Goal: Communication & Community: Answer question/provide support

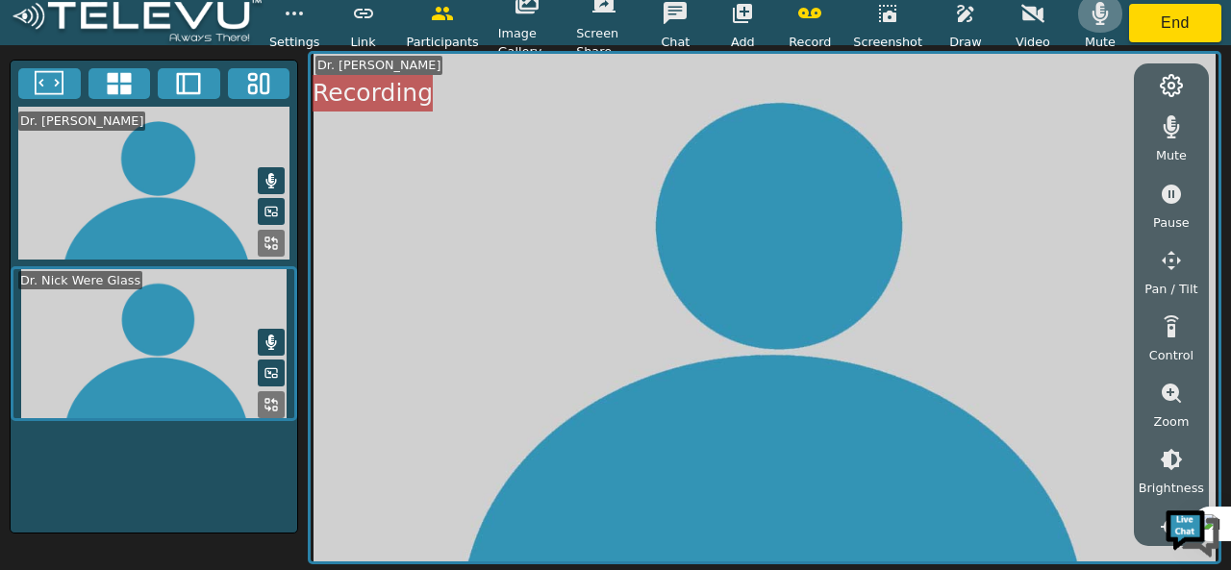
click at [1090, 25] on button "button" at bounding box center [1100, 13] width 48 height 38
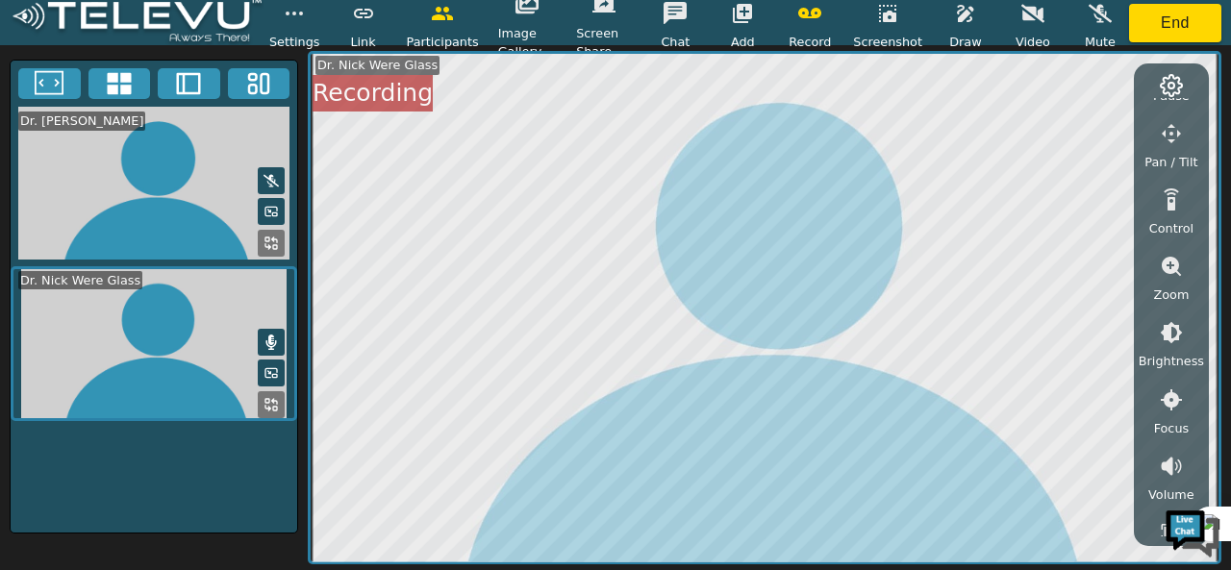
scroll to position [128, 0]
click at [1164, 334] on icon "button" at bounding box center [1171, 332] width 22 height 22
click at [1160, 431] on icon "button" at bounding box center [1171, 437] width 23 height 23
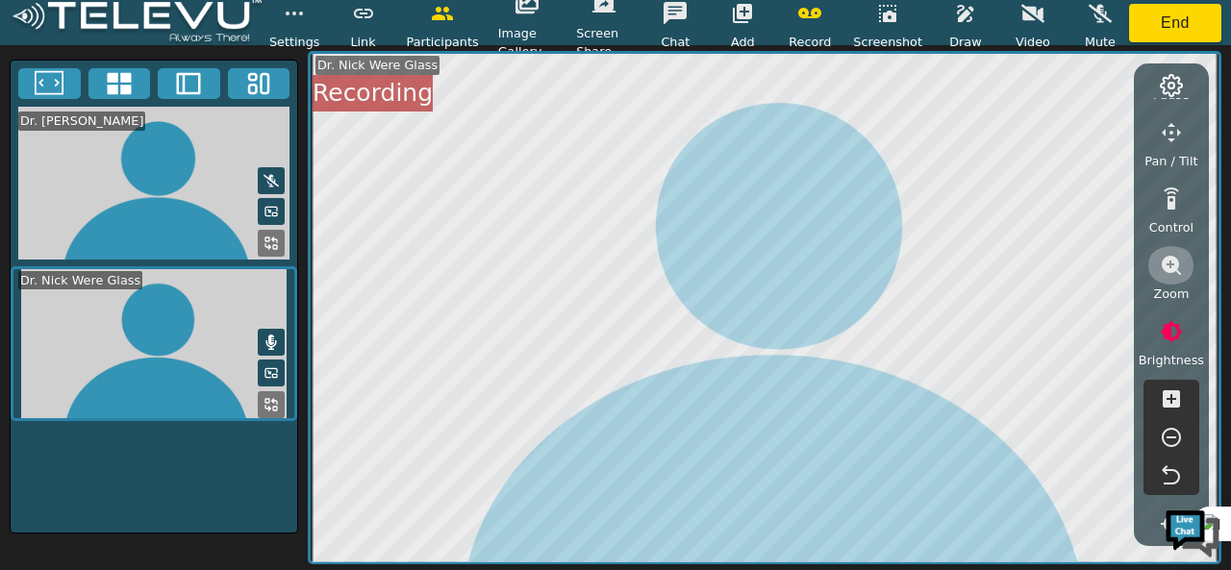
click at [1170, 284] on button "button" at bounding box center [1171, 265] width 48 height 38
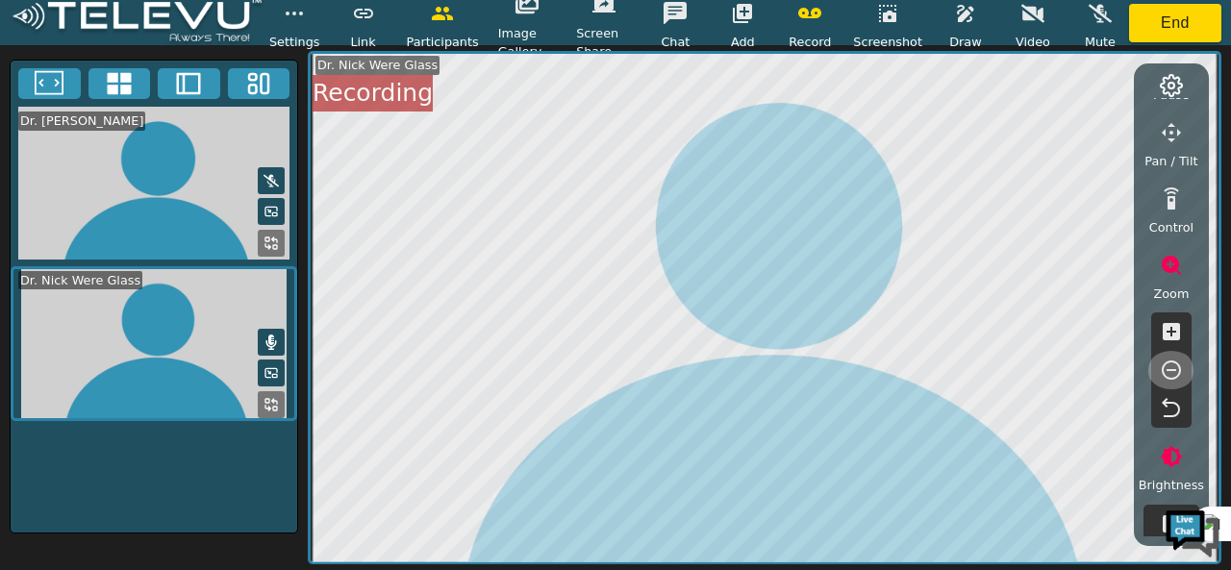
click at [1160, 368] on icon "button" at bounding box center [1171, 370] width 23 height 23
click at [1172, 342] on icon "button" at bounding box center [1171, 331] width 23 height 23
click at [1172, 361] on icon "button" at bounding box center [1170, 370] width 19 height 19
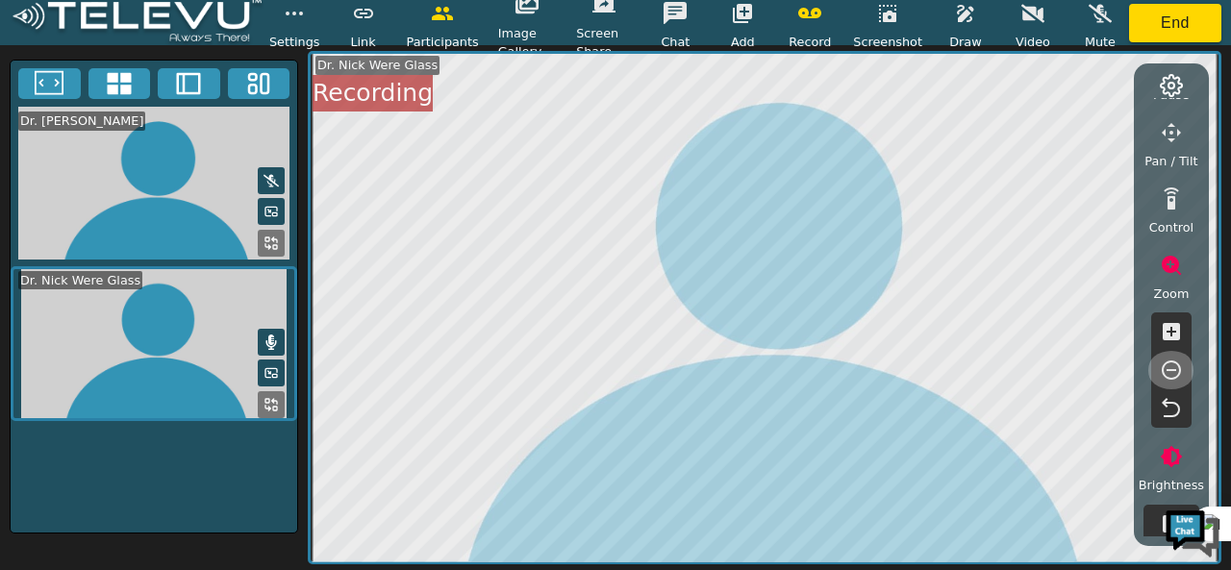
click at [1172, 361] on icon "button" at bounding box center [1170, 370] width 19 height 19
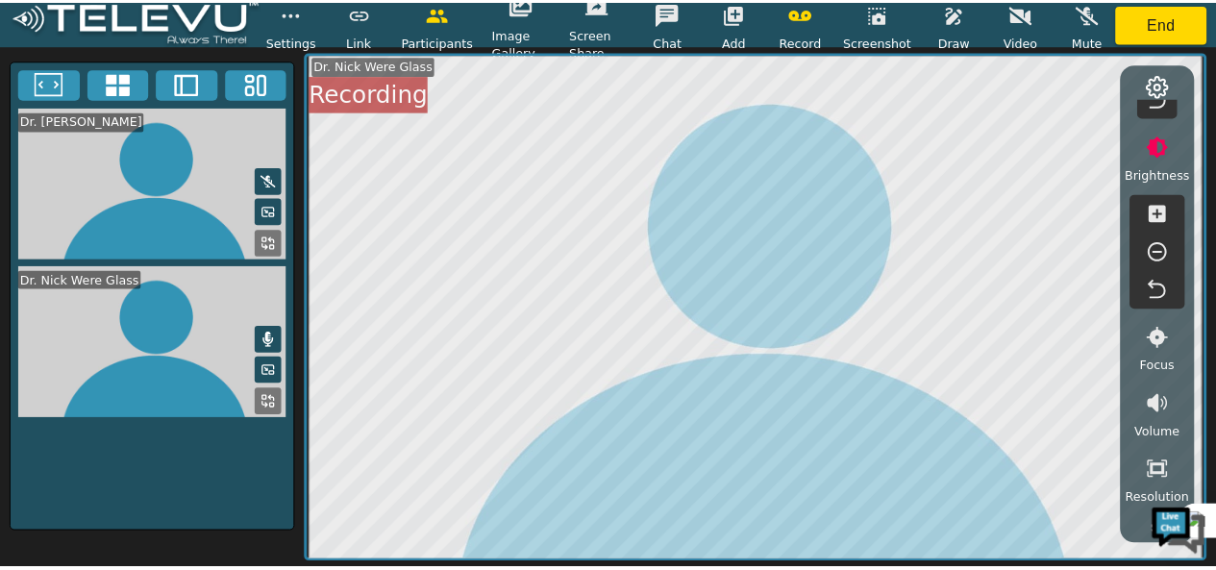
scroll to position [0, 0]
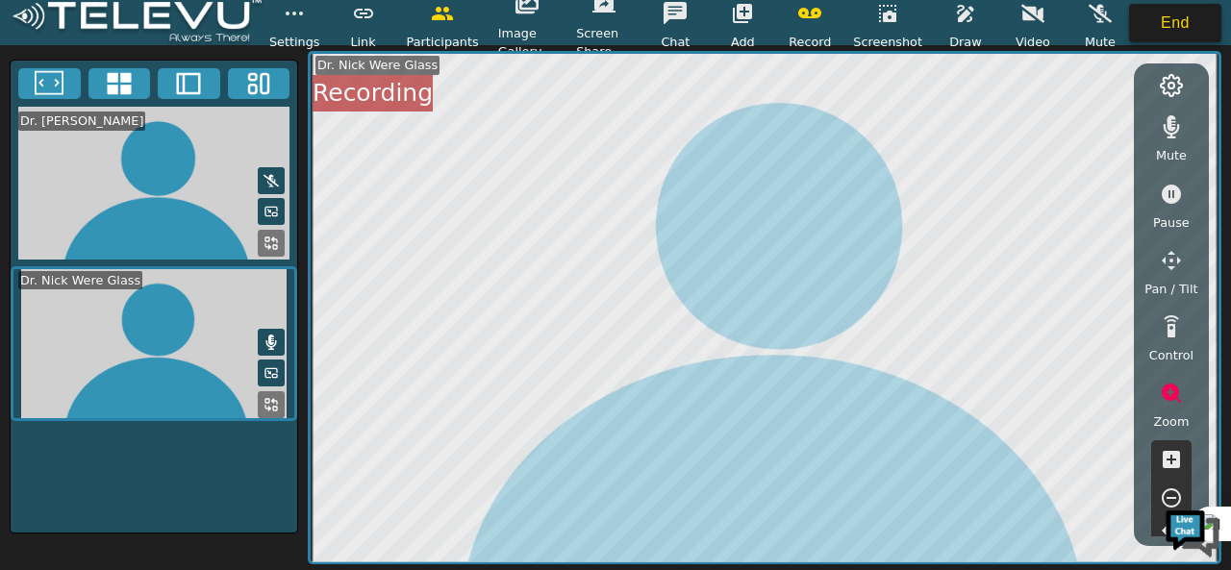
click at [1163, 30] on button "End" at bounding box center [1175, 23] width 92 height 38
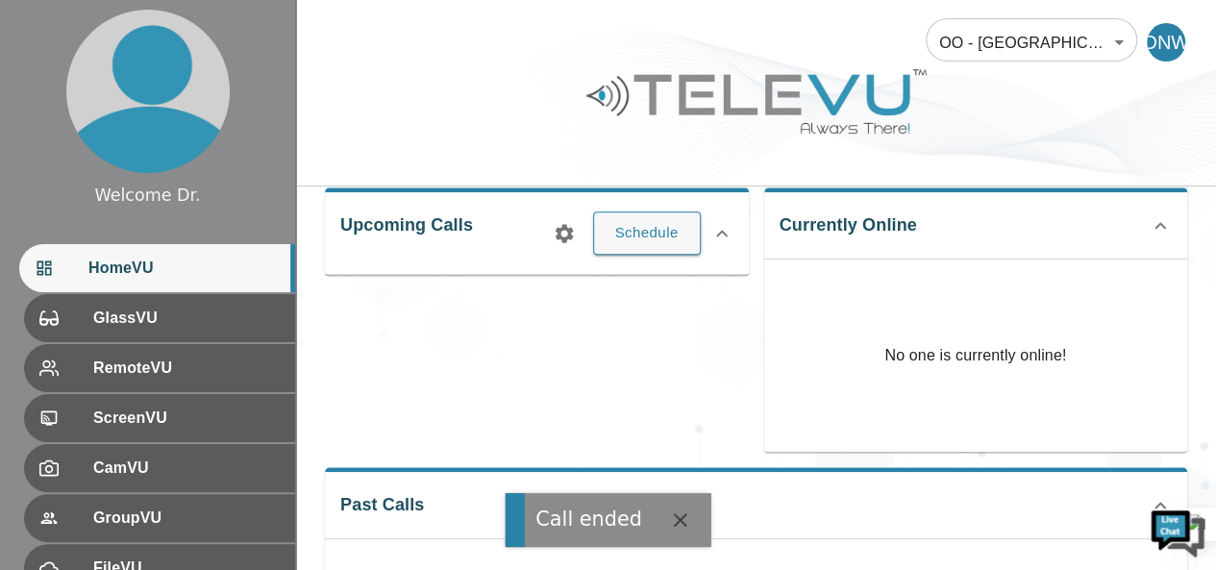
scroll to position [310, 0]
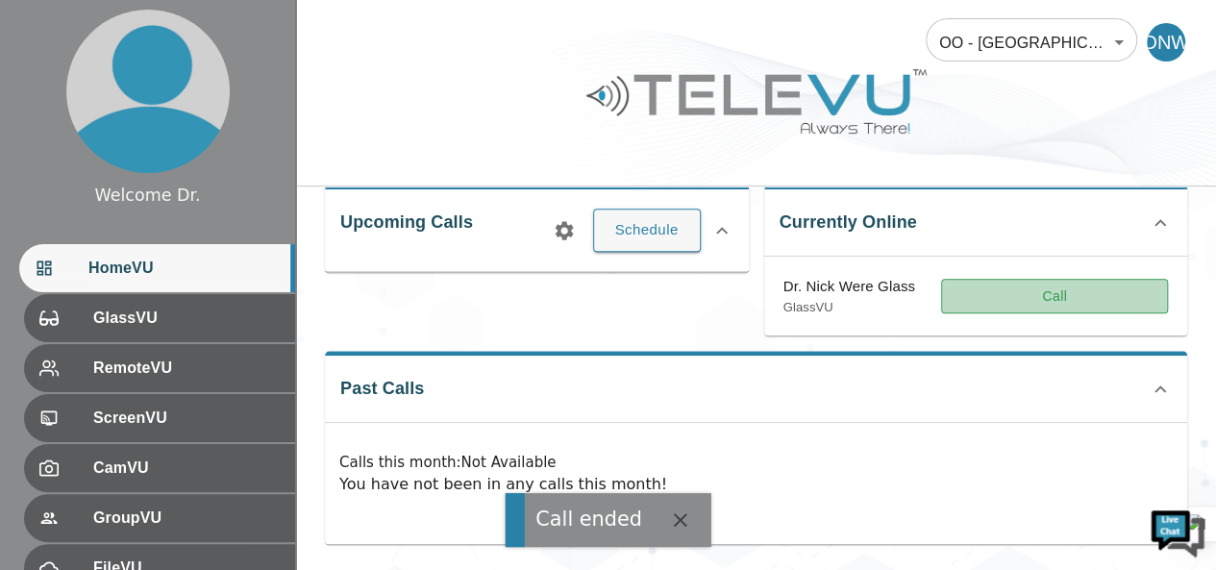
click at [1033, 284] on button "Call" at bounding box center [1054, 297] width 227 height 36
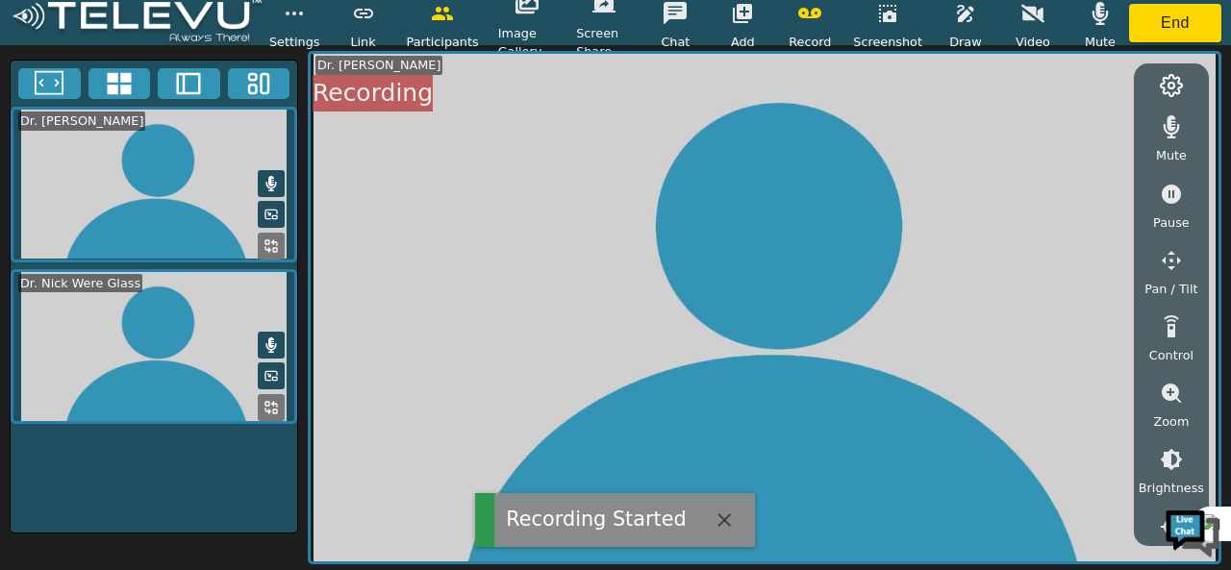
click at [1092, 11] on icon "button" at bounding box center [1100, 13] width 16 height 23
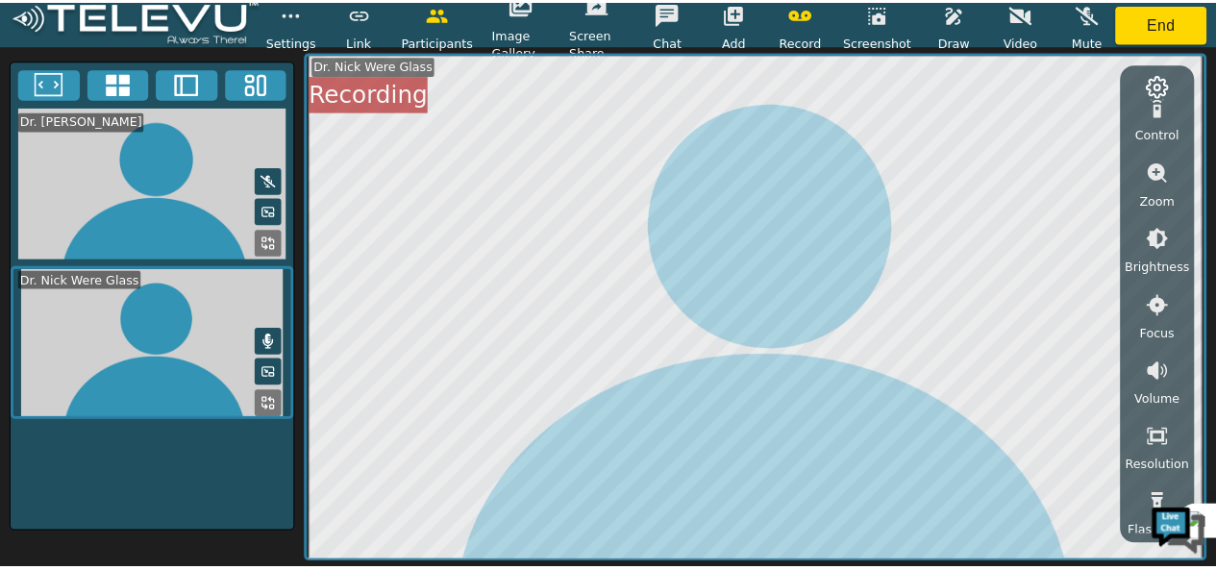
scroll to position [154, 0]
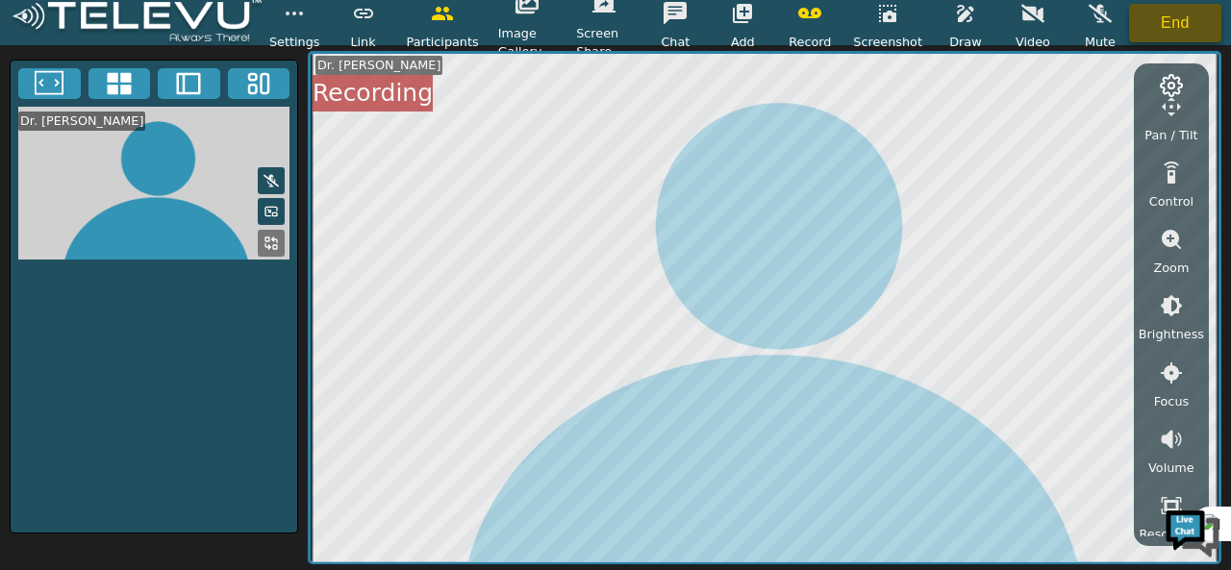
click at [1191, 31] on button "End" at bounding box center [1175, 23] width 92 height 38
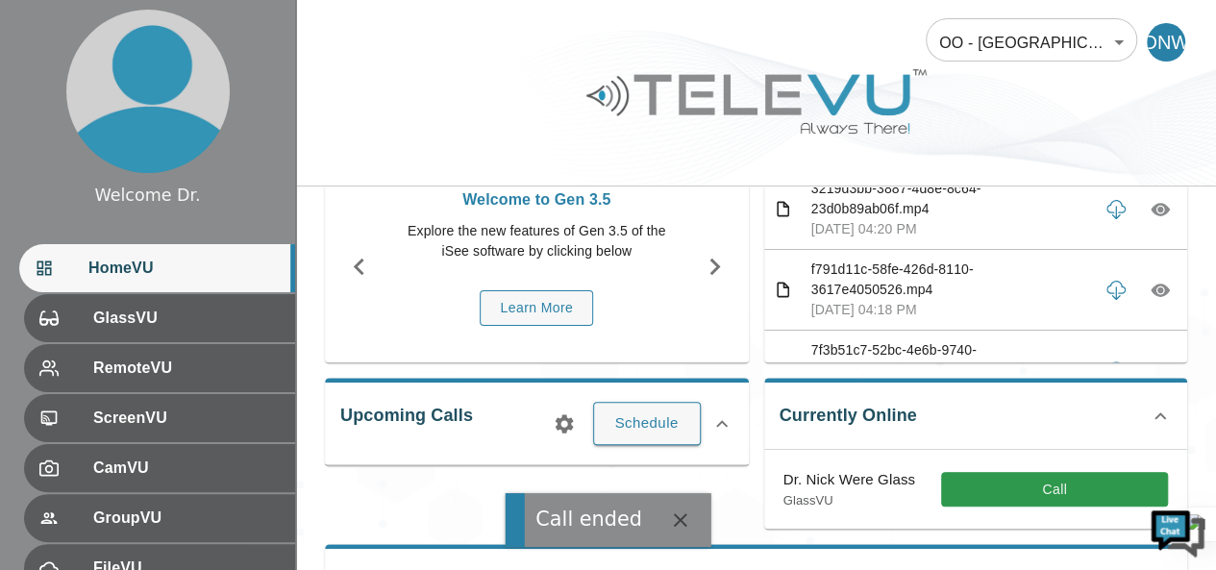
scroll to position [310, 0]
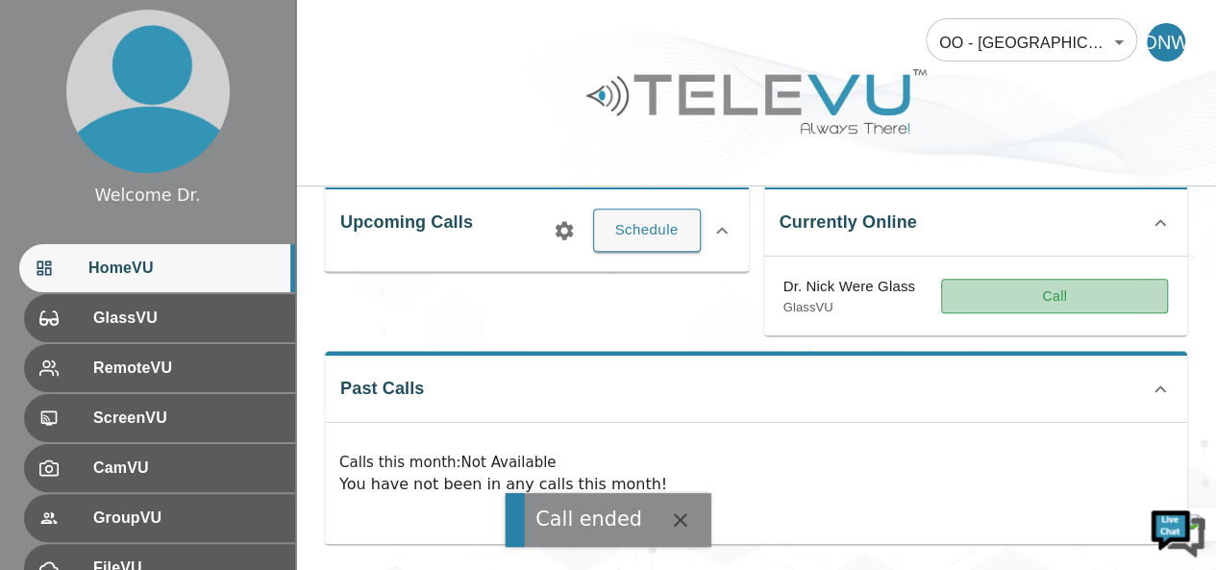
click at [1099, 299] on button "Call" at bounding box center [1054, 297] width 227 height 36
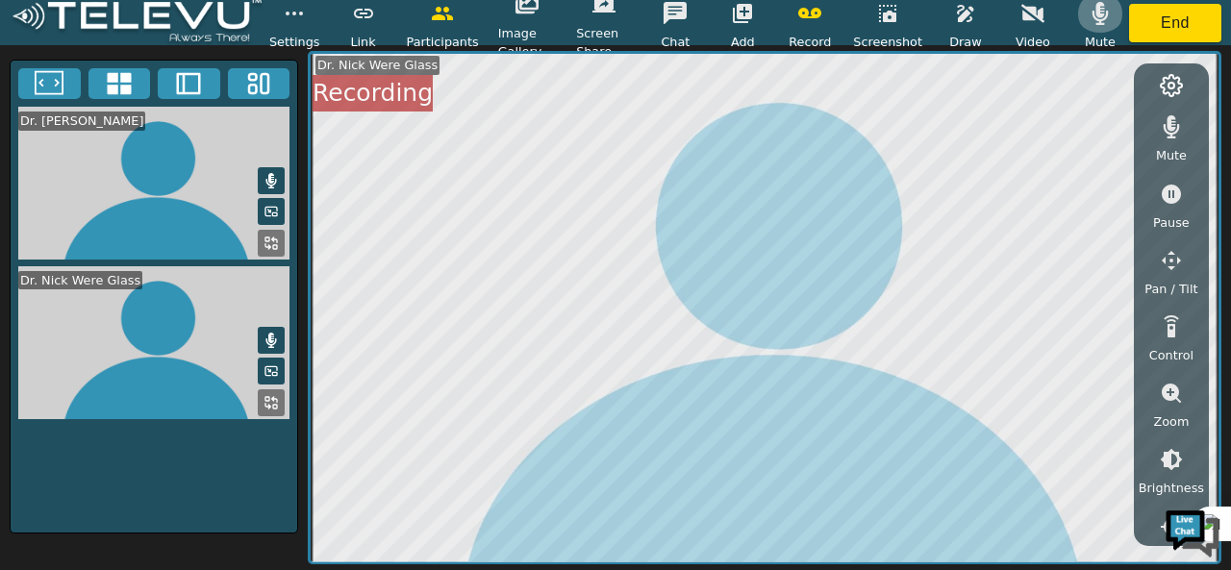
click at [1098, 12] on icon "button" at bounding box center [1100, 13] width 16 height 23
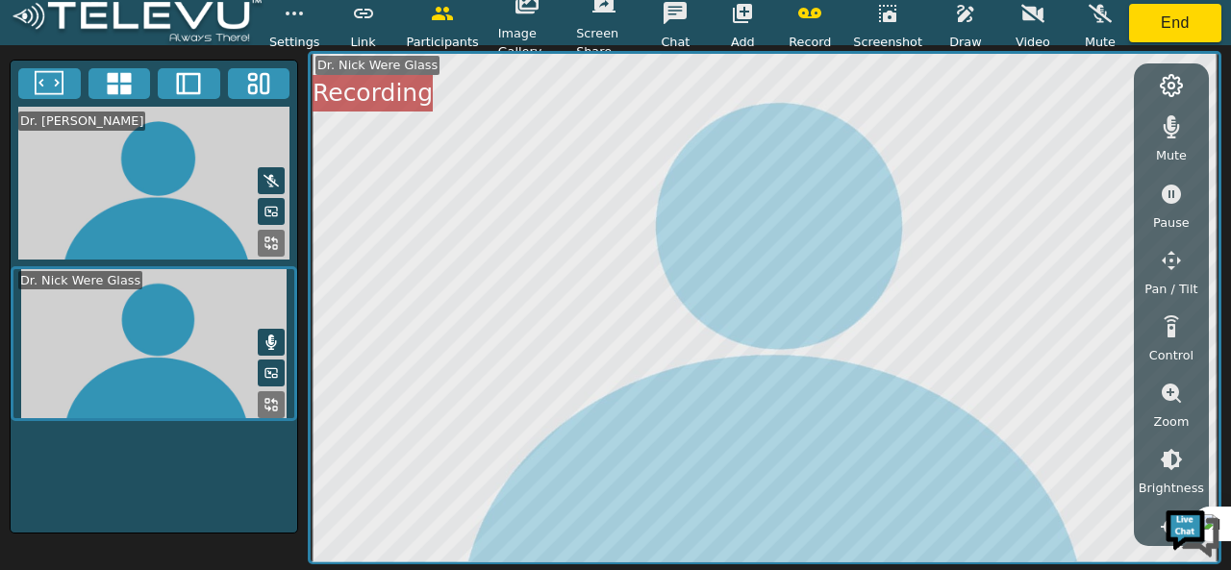
click at [1167, 462] on icon "button" at bounding box center [1171, 460] width 22 height 22
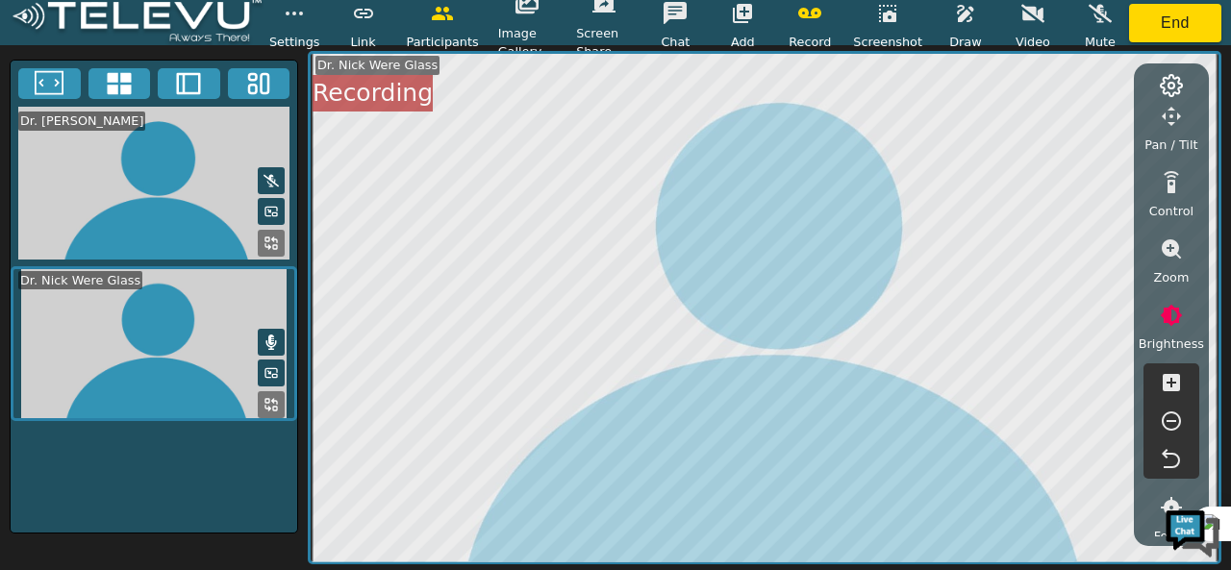
scroll to position [150, 0]
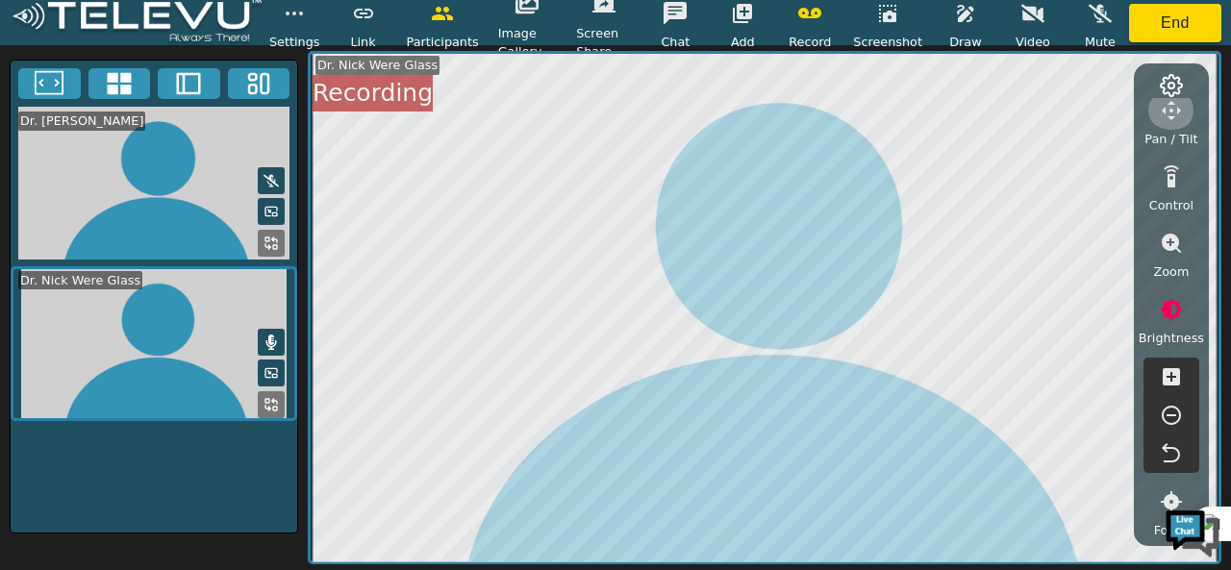
click at [1169, 109] on icon "button" at bounding box center [1170, 110] width 19 height 19
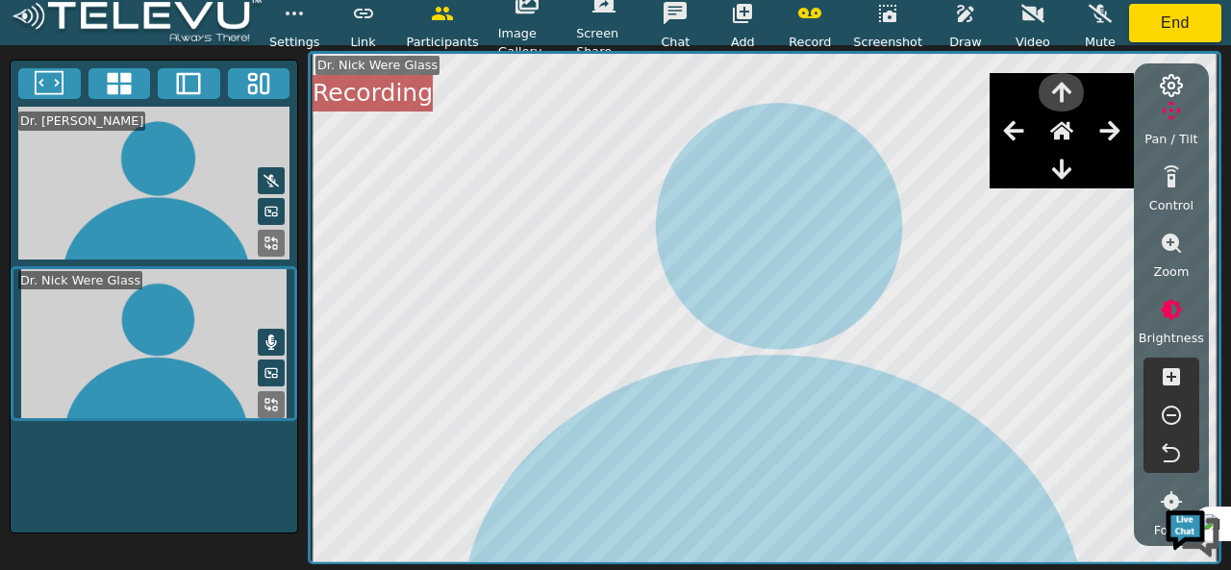
click at [1062, 95] on icon "button" at bounding box center [1061, 92] width 23 height 23
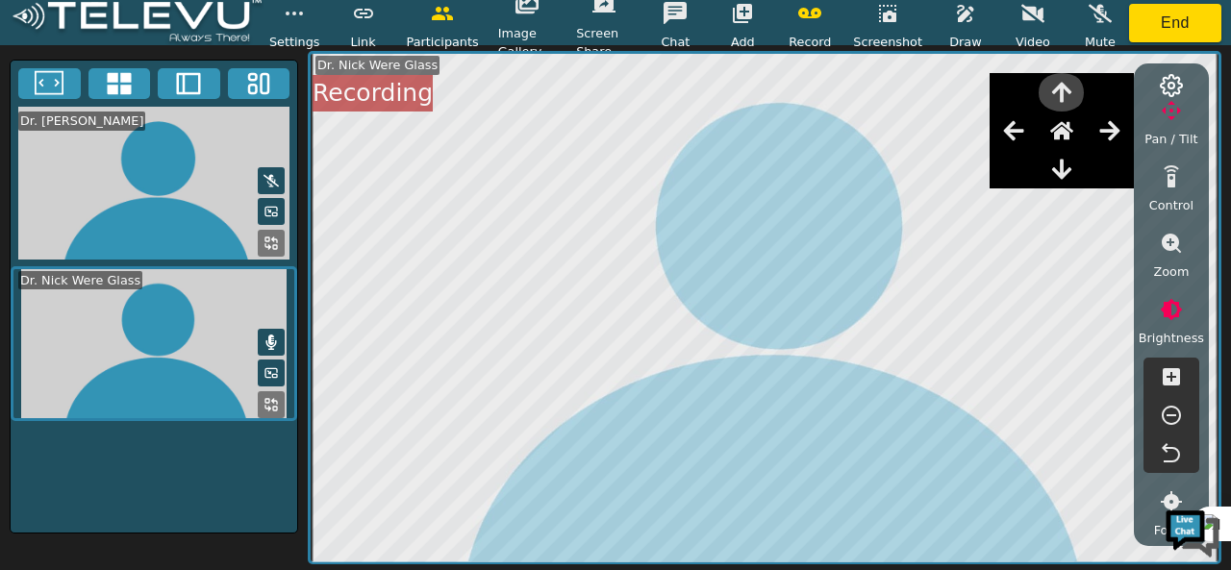
click at [1062, 95] on icon "button" at bounding box center [1061, 92] width 23 height 23
click at [1060, 91] on icon "button" at bounding box center [1061, 92] width 23 height 23
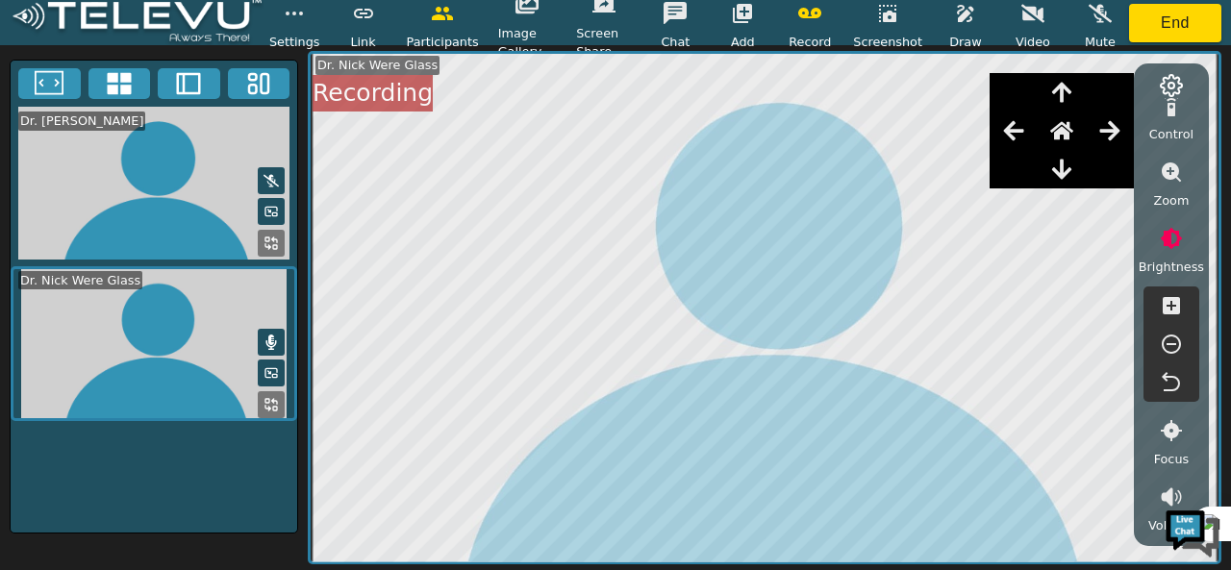
scroll to position [129, 0]
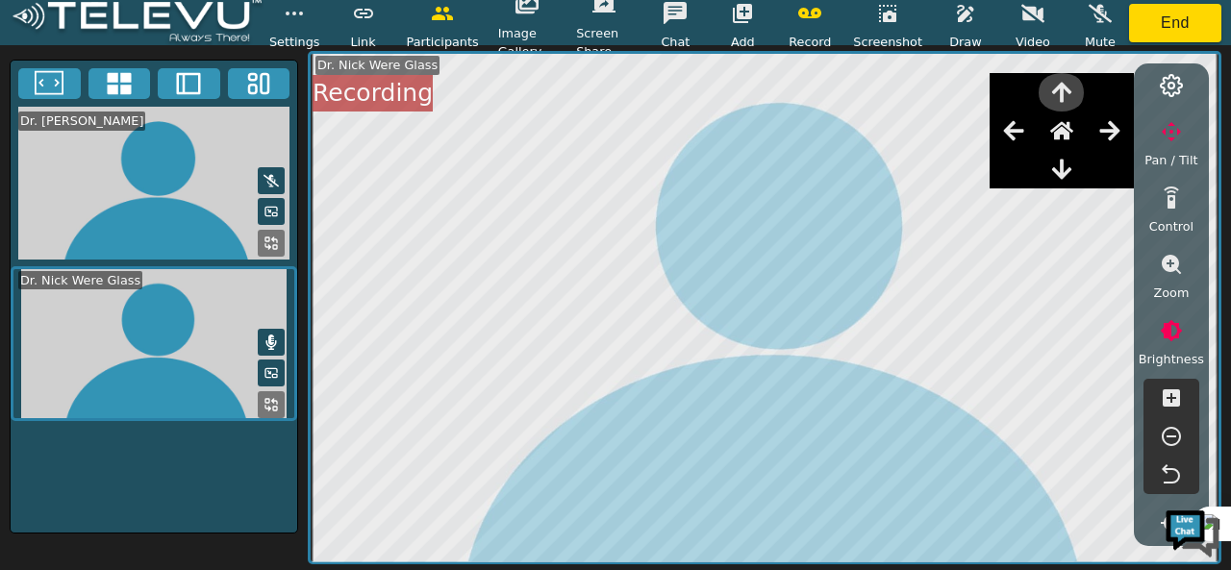
click at [1069, 87] on icon "button" at bounding box center [1061, 93] width 19 height 20
click at [1010, 132] on icon "button" at bounding box center [1013, 130] width 20 height 19
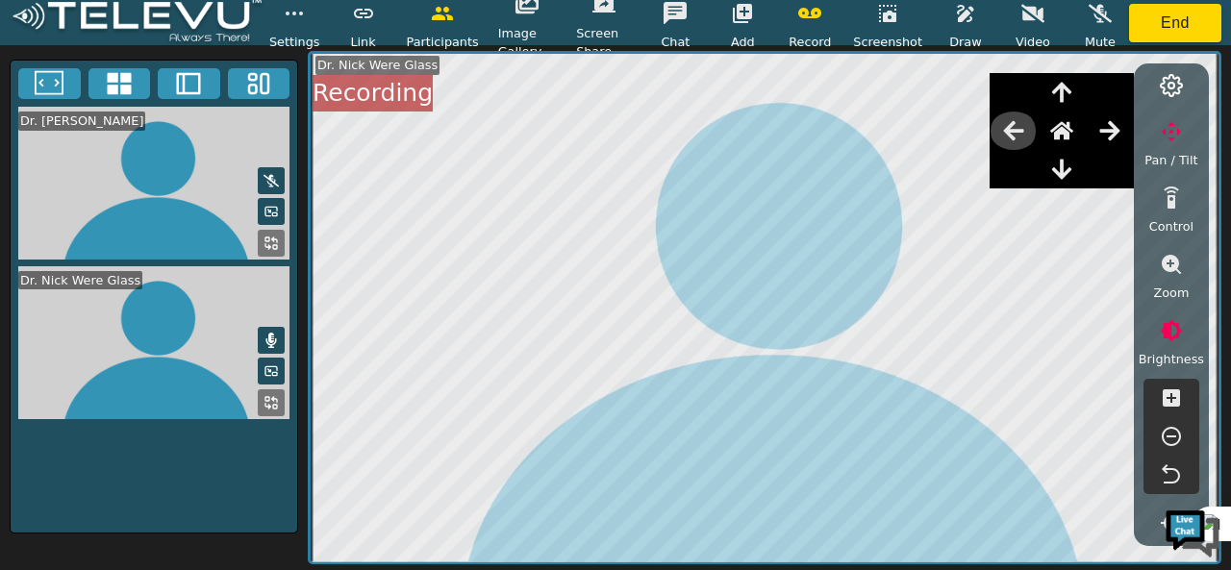
click at [1010, 132] on icon "button" at bounding box center [1013, 130] width 20 height 19
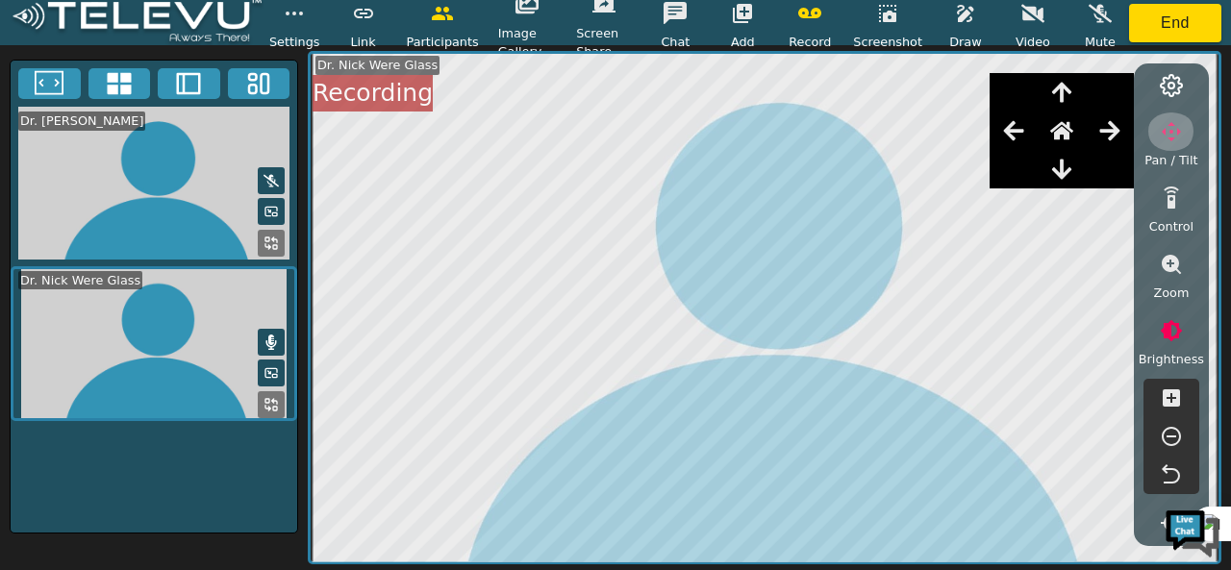
click at [1173, 138] on icon "button" at bounding box center [1170, 131] width 19 height 19
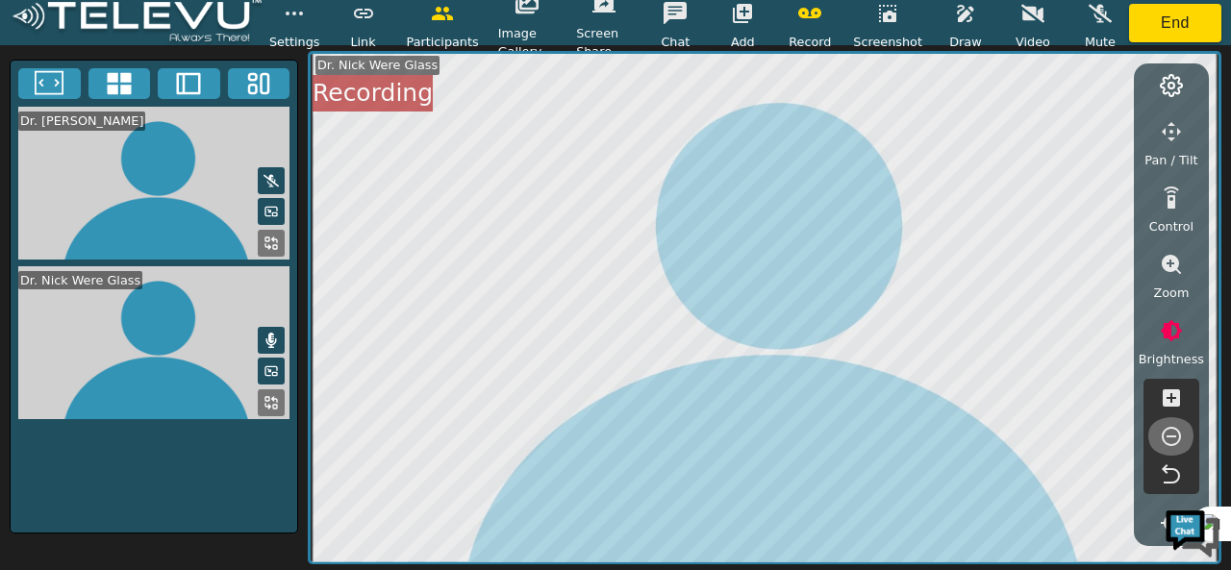
click at [1165, 441] on icon "button" at bounding box center [1171, 436] width 23 height 23
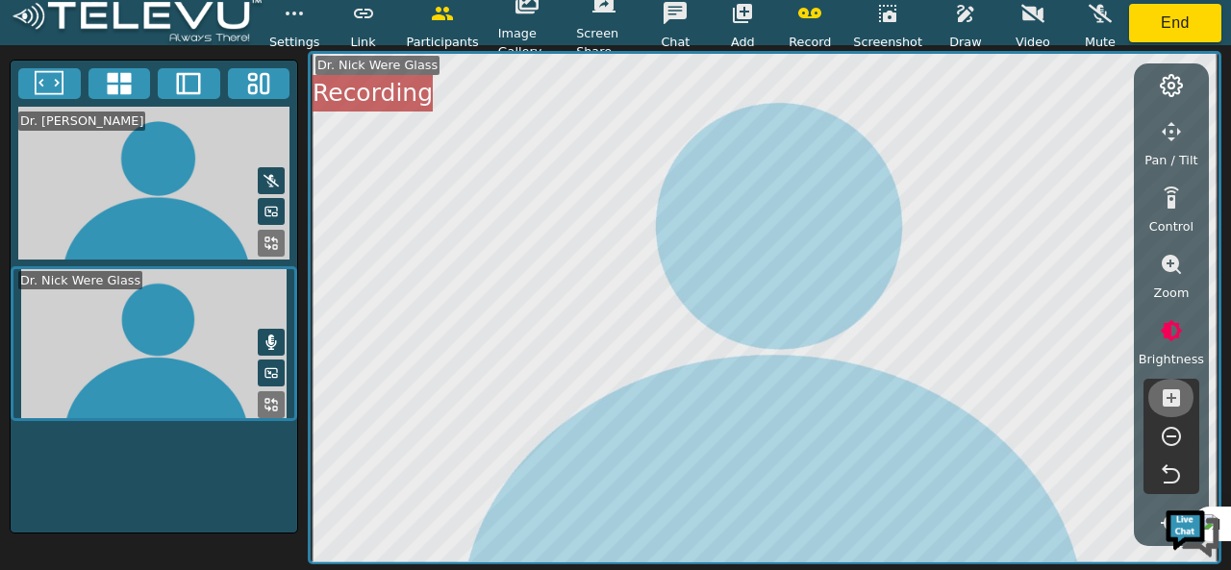
click at [1167, 403] on icon "button" at bounding box center [1170, 397] width 17 height 17
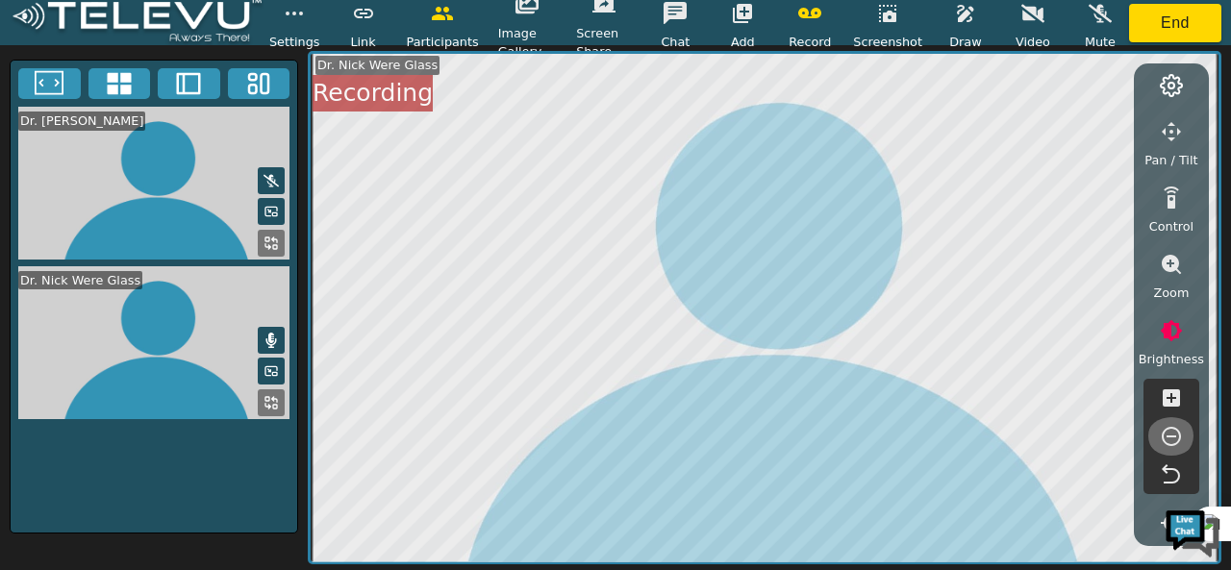
click at [1170, 434] on icon "button" at bounding box center [1171, 436] width 23 height 23
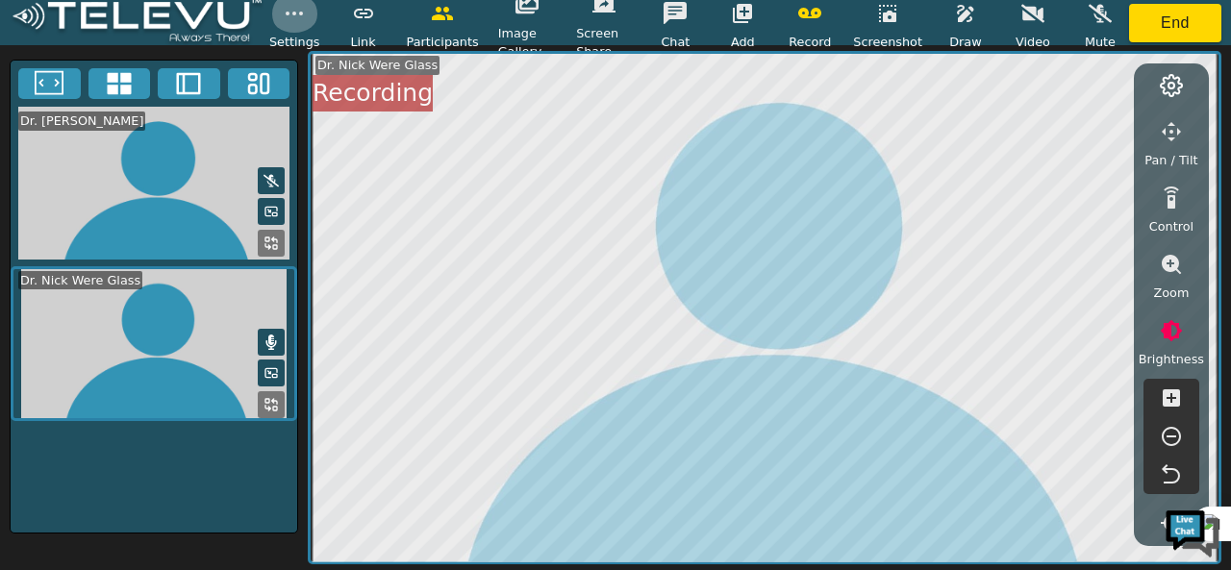
click at [291, 18] on icon "button" at bounding box center [294, 13] width 23 height 23
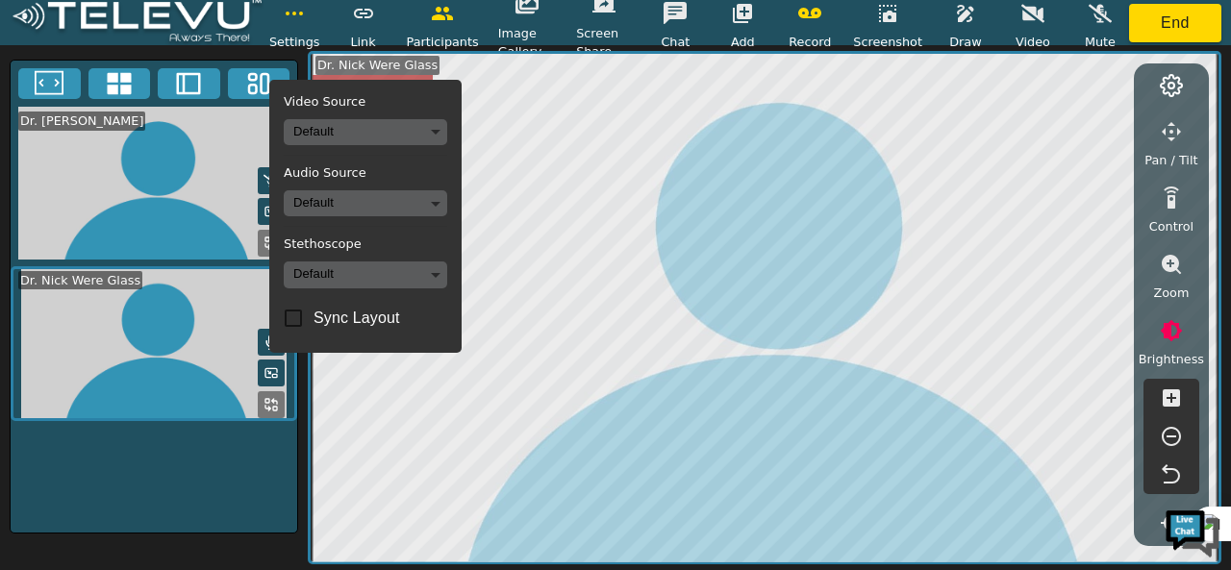
click at [221, 488] on div "Dr. Nick Were Dr. Nick Were Glass" at bounding box center [154, 297] width 288 height 474
click at [296, 20] on icon "button" at bounding box center [294, 13] width 23 height 23
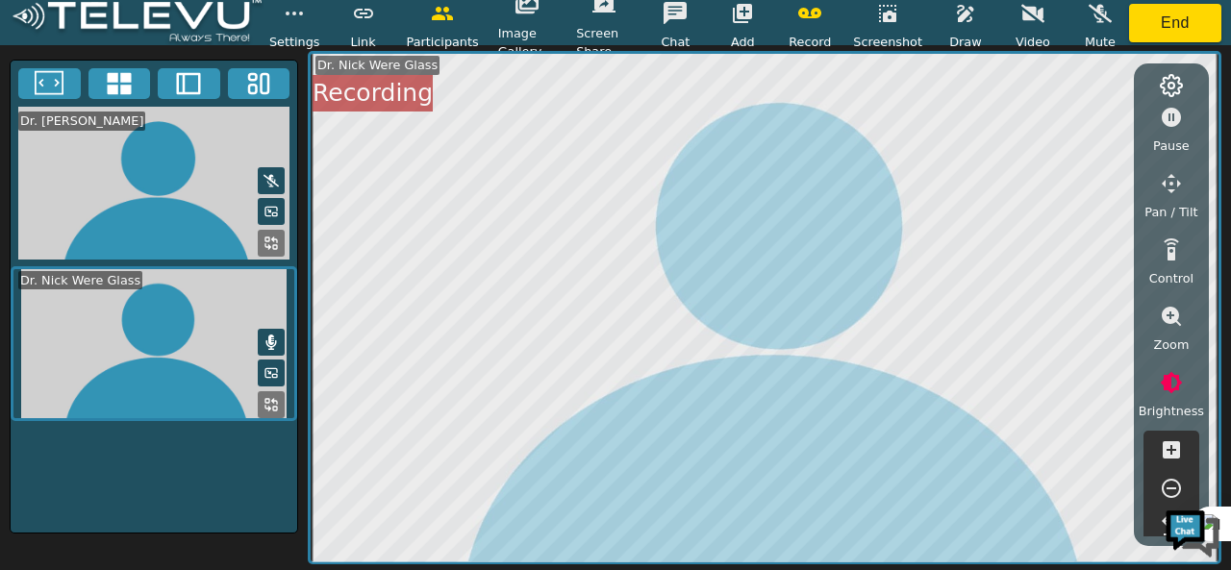
scroll to position [0, 0]
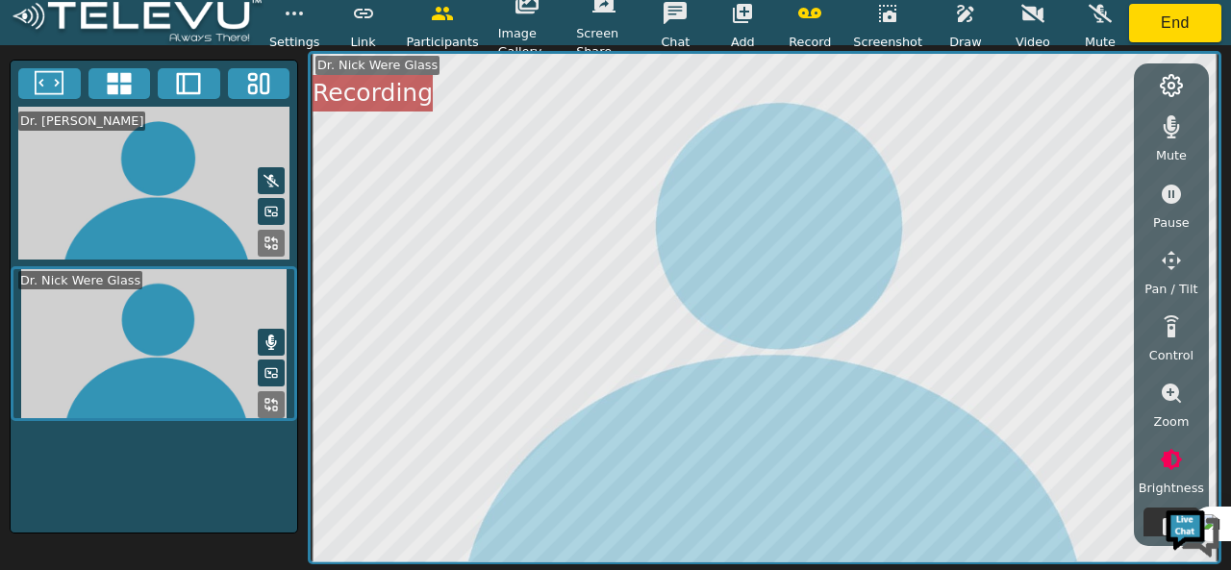
click at [1185, 87] on button at bounding box center [1171, 85] width 35 height 25
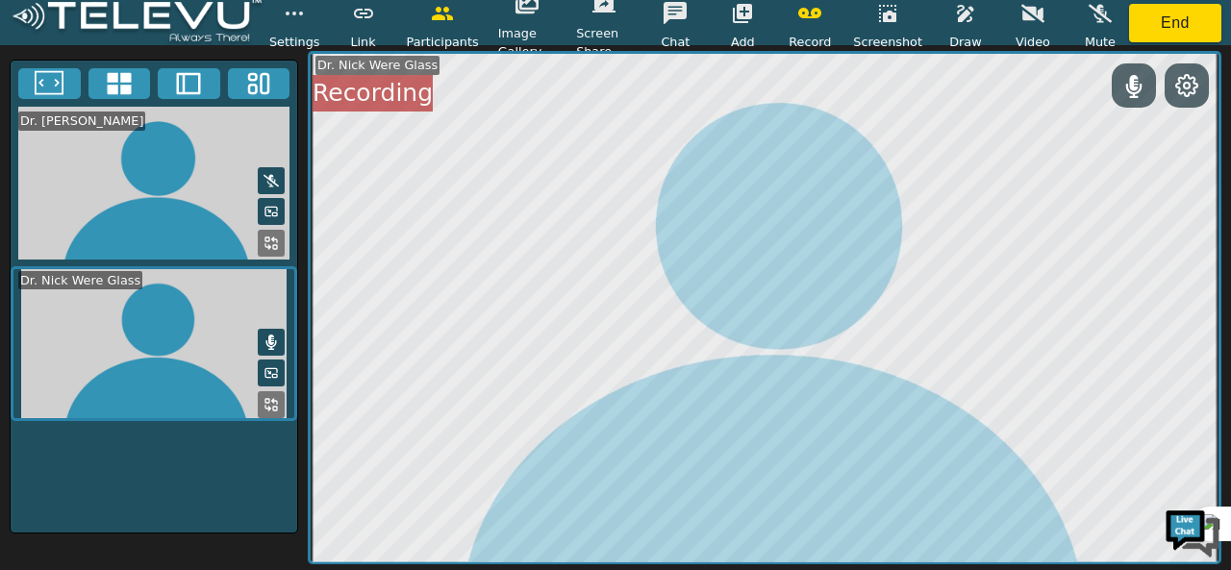
click at [1199, 83] on button at bounding box center [1186, 85] width 35 height 25
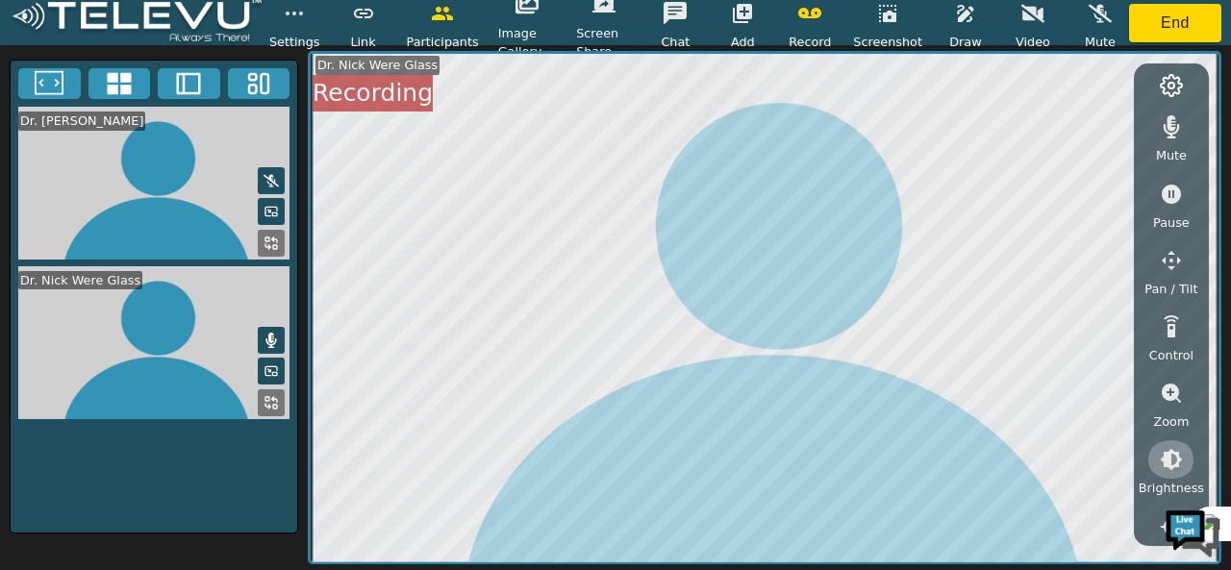
click at [1161, 457] on icon "button" at bounding box center [1171, 459] width 23 height 23
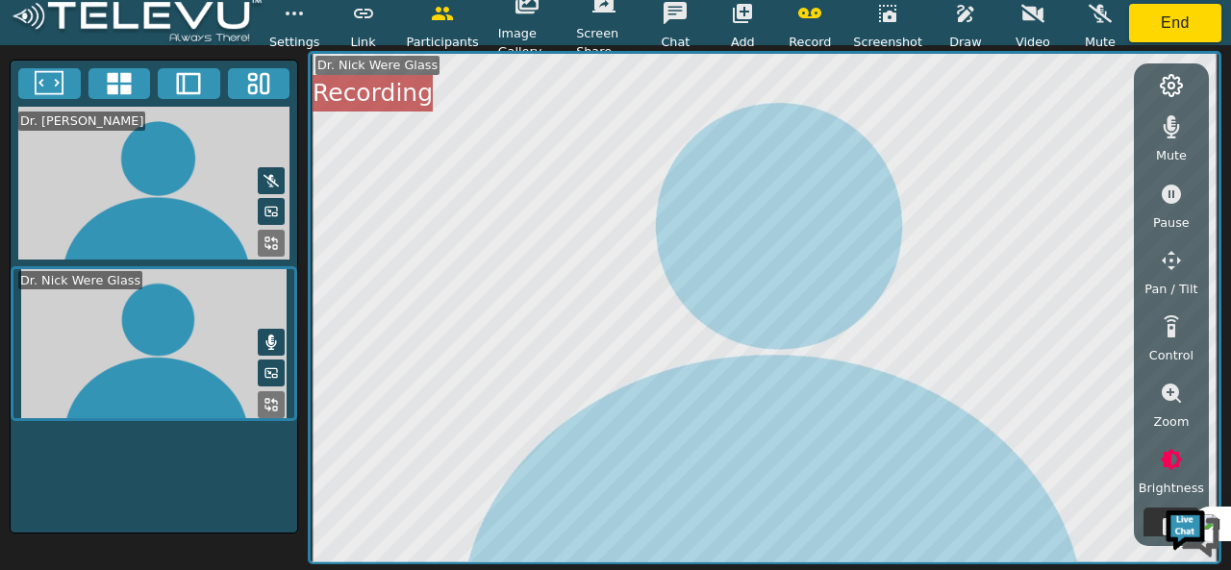
click at [1179, 442] on button "button" at bounding box center [1171, 459] width 48 height 38
click at [1172, 428] on div "Mute Pause Pan / Tilt Control Zoom Brightness Focus Volume Resolution Flashligh…" at bounding box center [1170, 316] width 65 height 437
click at [1172, 409] on span "Zoom" at bounding box center [1171, 417] width 36 height 18
click at [1160, 429] on div "Zoom" at bounding box center [1171, 460] width 48 height 182
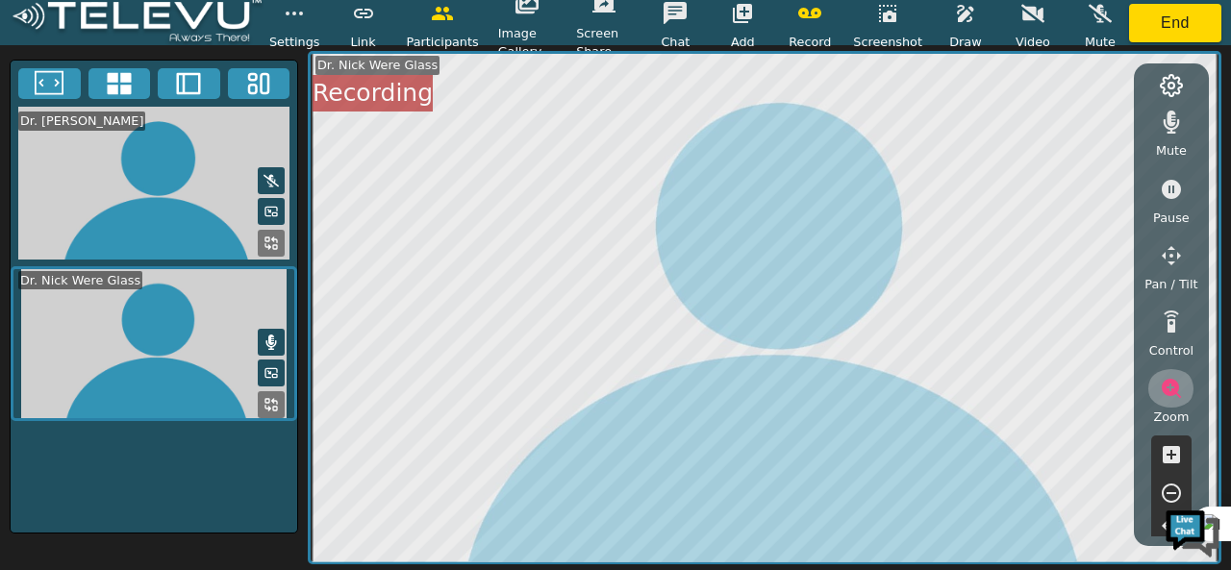
click at [1184, 390] on button "button" at bounding box center [1171, 388] width 48 height 38
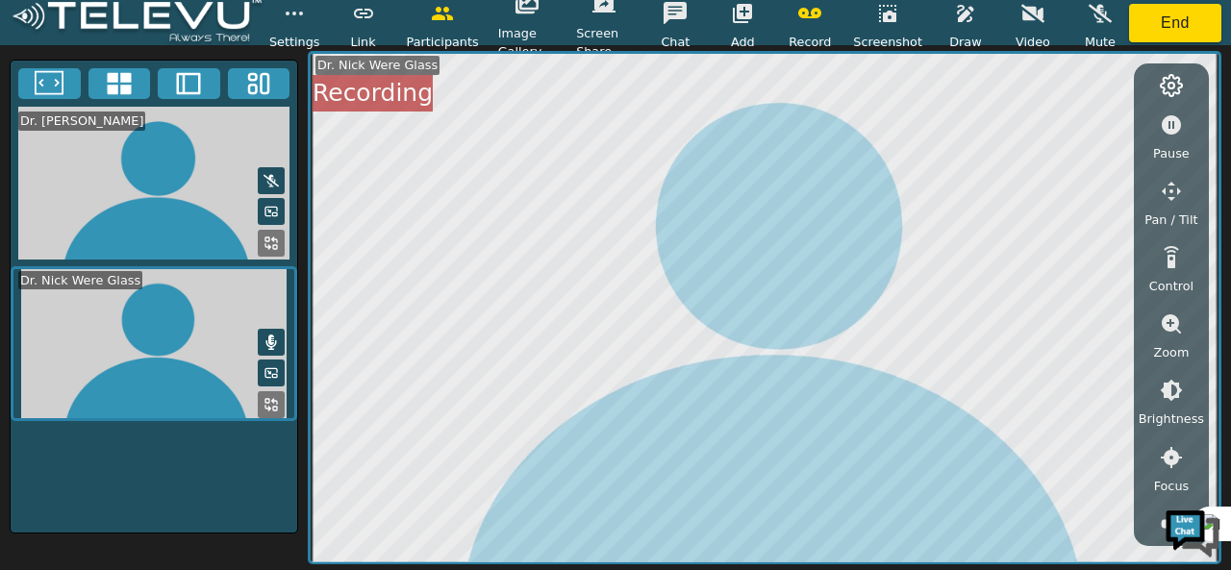
scroll to position [72, 0]
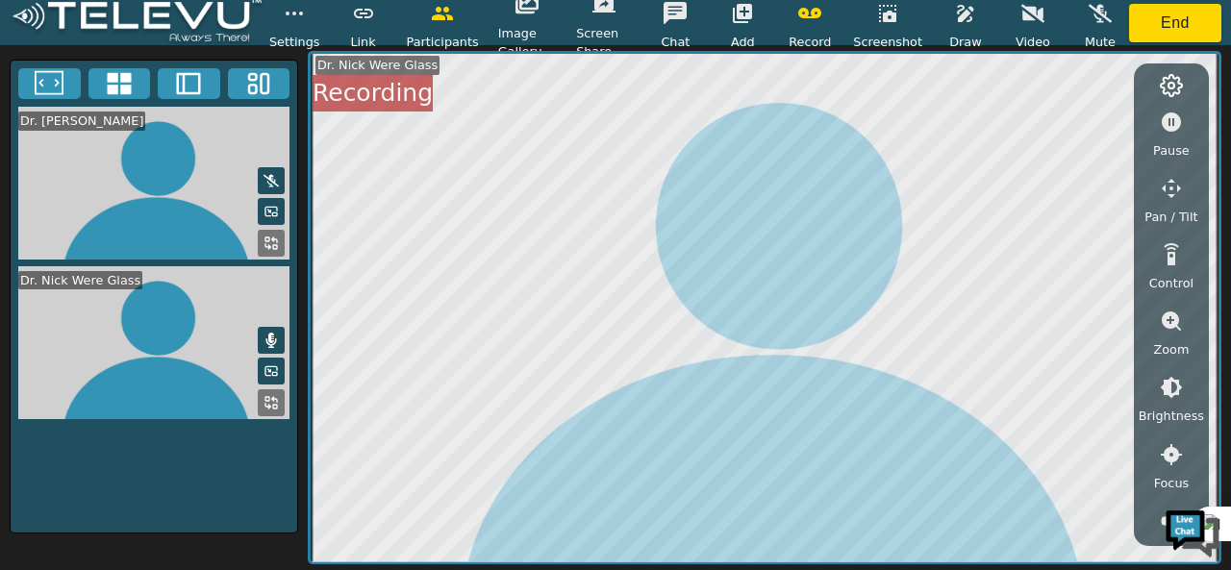
click at [1165, 393] on icon "button" at bounding box center [1171, 388] width 22 height 22
click at [1167, 496] on icon "button" at bounding box center [1171, 493] width 23 height 23
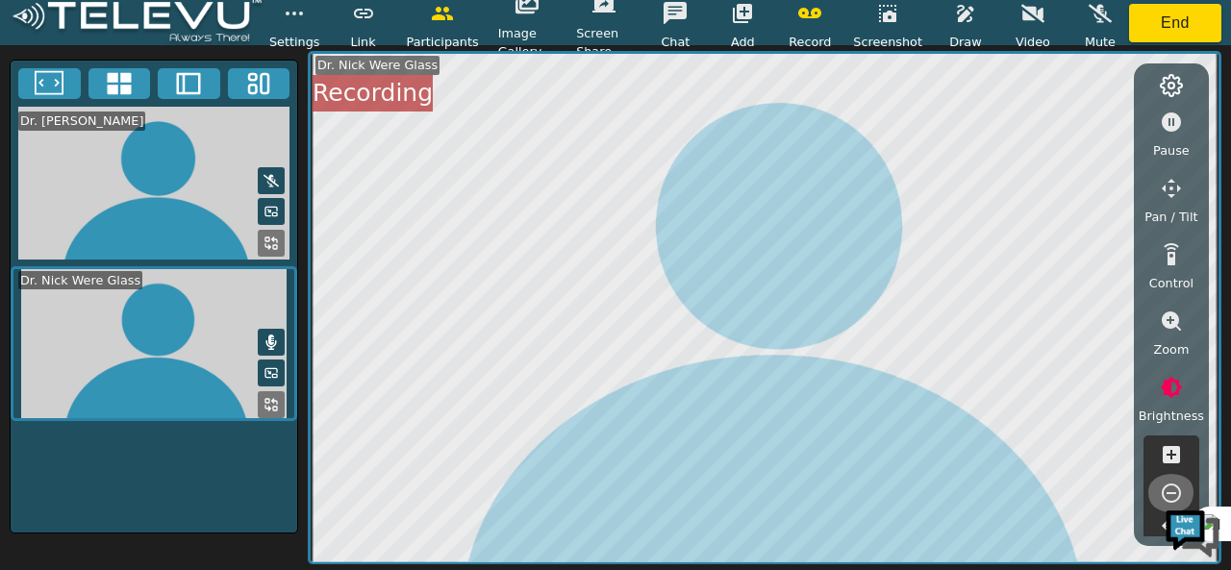
click at [1167, 496] on icon "button" at bounding box center [1171, 493] width 23 height 23
click at [1176, 457] on icon "button" at bounding box center [1170, 454] width 17 height 17
click at [1174, 462] on icon "button" at bounding box center [1171, 454] width 23 height 23
